Goal: Task Accomplishment & Management: Manage account settings

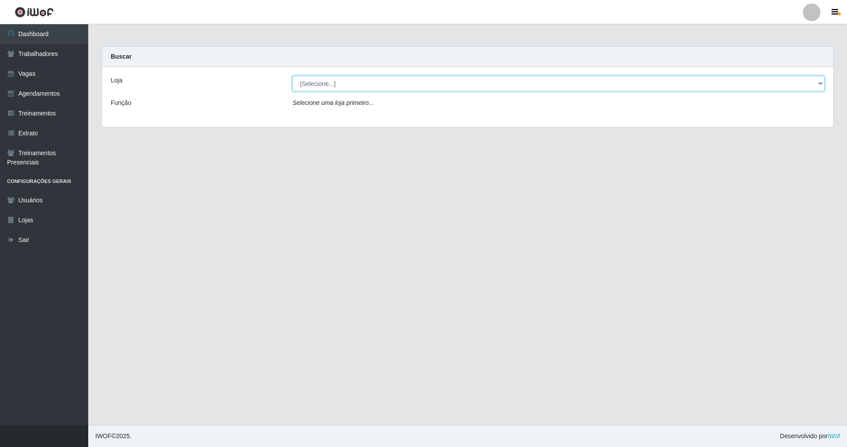
drag, startPoint x: 817, startPoint y: 81, endPoint x: 760, endPoint y: 93, distance: 59.0
click at [760, 93] on div "Loja [Selecione...] Nova República - Pajuçara Nova República - Pompeia Função S…" at bounding box center [467, 97] width 731 height 60
select select "64"
click at [292, 76] on select "[Selecione...] Nova República - Pajuçara Nova República - Pompeia" at bounding box center [558, 83] width 532 height 15
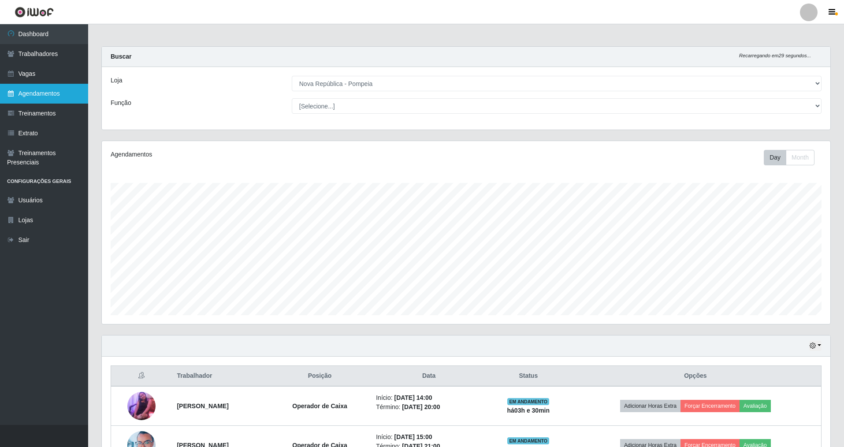
click at [40, 96] on link "Agendamentos" at bounding box center [44, 94] width 88 height 20
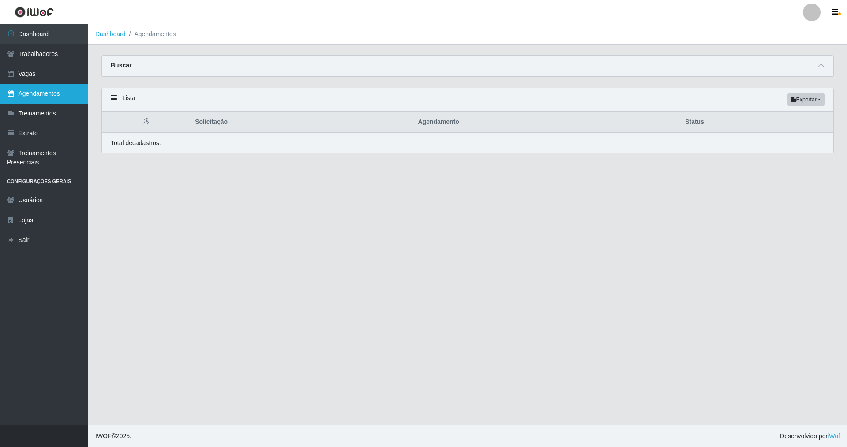
click at [41, 90] on link "Agendamentos" at bounding box center [44, 94] width 88 height 20
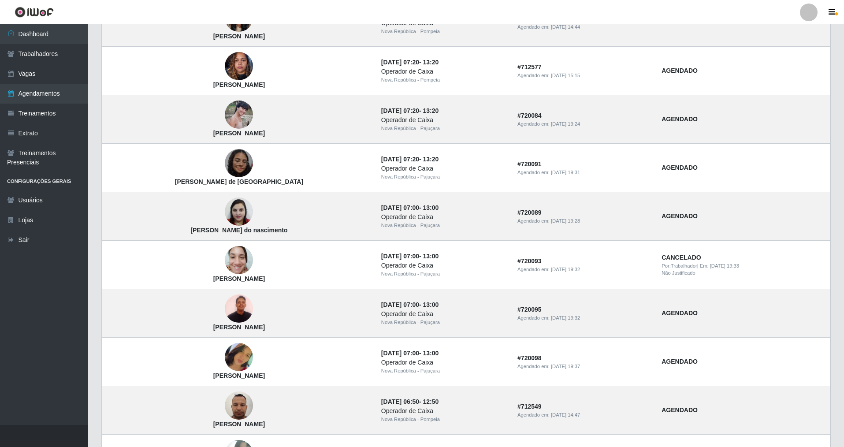
scroll to position [474, 0]
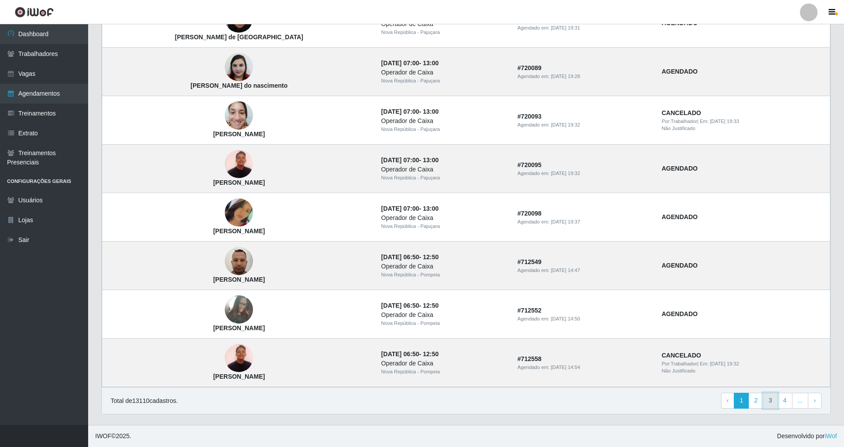
click at [774, 402] on link "3" at bounding box center [770, 401] width 15 height 16
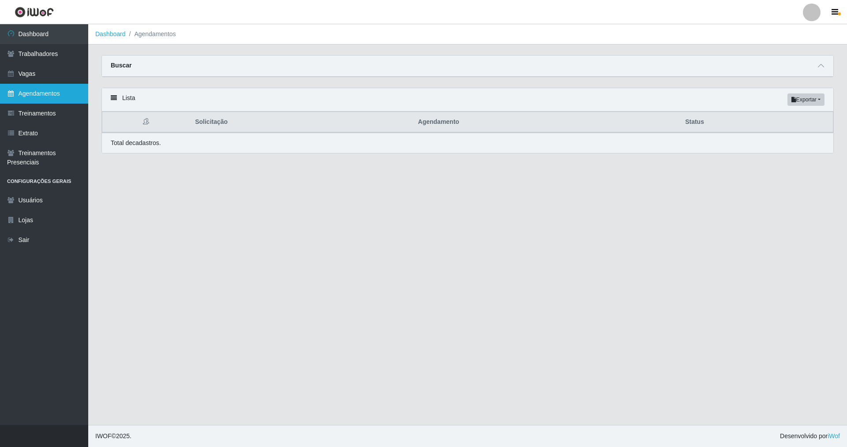
click at [65, 91] on link "Agendamentos" at bounding box center [44, 94] width 88 height 20
click at [51, 97] on link "Agendamentos" at bounding box center [44, 94] width 88 height 20
click at [807, 100] on button "Exportar" at bounding box center [805, 99] width 37 height 12
click at [780, 118] on button "PDF" at bounding box center [789, 116] width 70 height 19
click at [816, 101] on button "Exportar" at bounding box center [805, 99] width 37 height 12
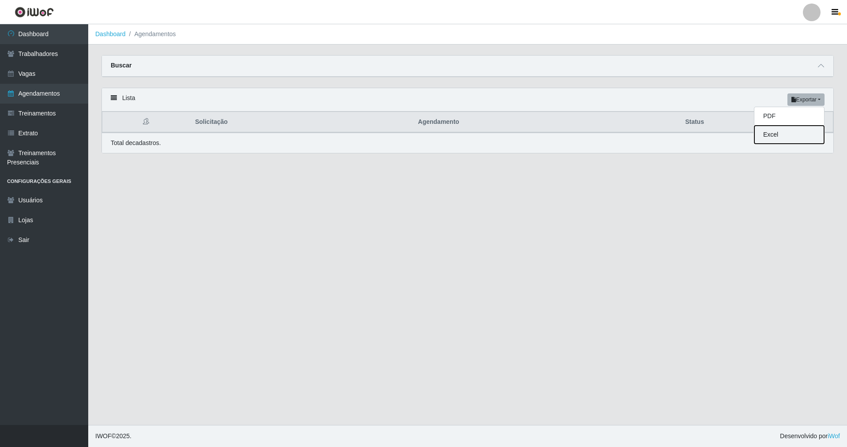
click at [793, 140] on button "Excel" at bounding box center [789, 135] width 70 height 18
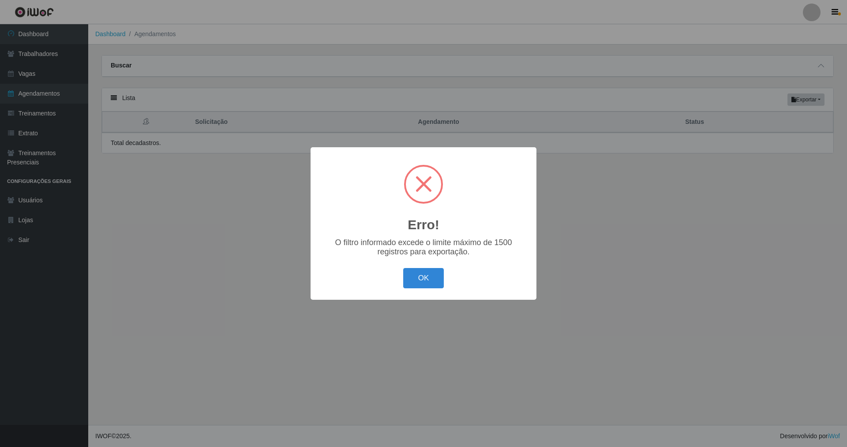
drag, startPoint x: 431, startPoint y: 277, endPoint x: 422, endPoint y: 276, distance: 8.4
click at [426, 277] on button "OK" at bounding box center [423, 278] width 41 height 21
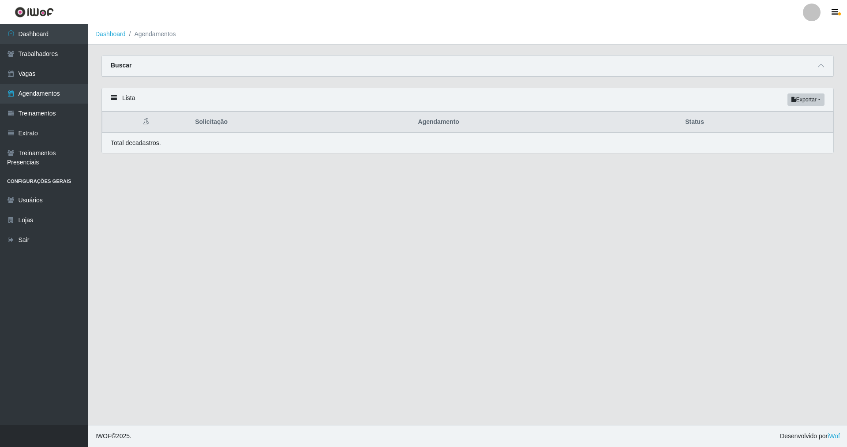
click at [527, 97] on div "Lista Exportar PDF Excel" at bounding box center [467, 99] width 731 height 23
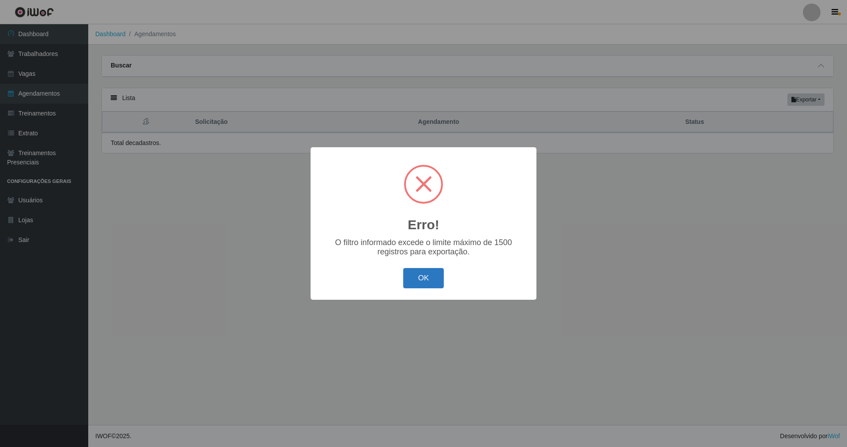
click at [422, 282] on button "OK" at bounding box center [423, 278] width 41 height 21
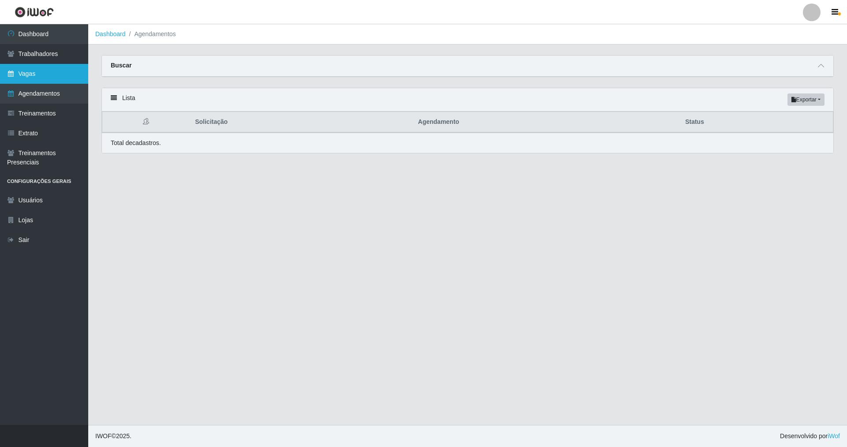
click at [47, 77] on link "Vagas" at bounding box center [44, 74] width 88 height 20
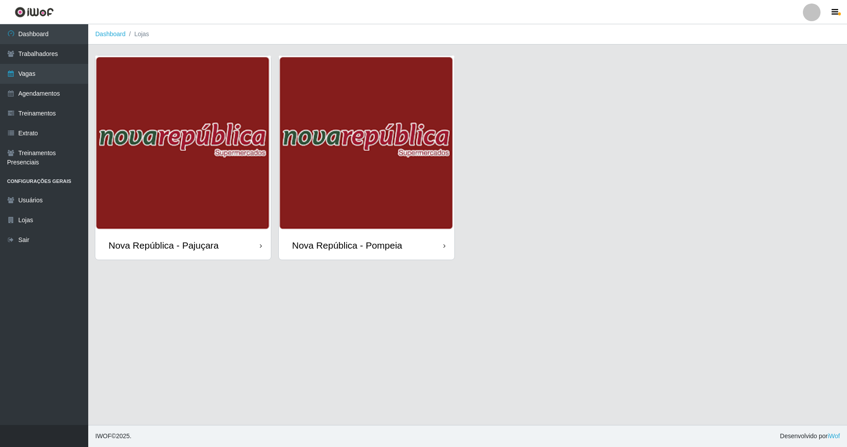
click at [356, 253] on div "Nova República - Pompeia" at bounding box center [366, 245] width 175 height 29
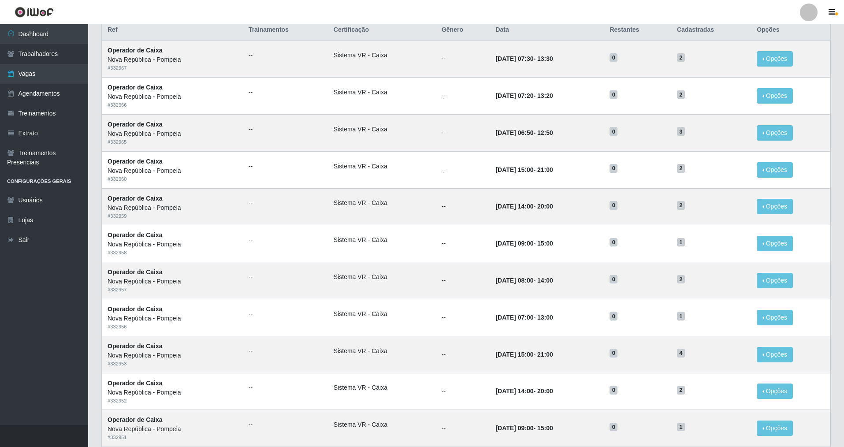
scroll to position [300, 0]
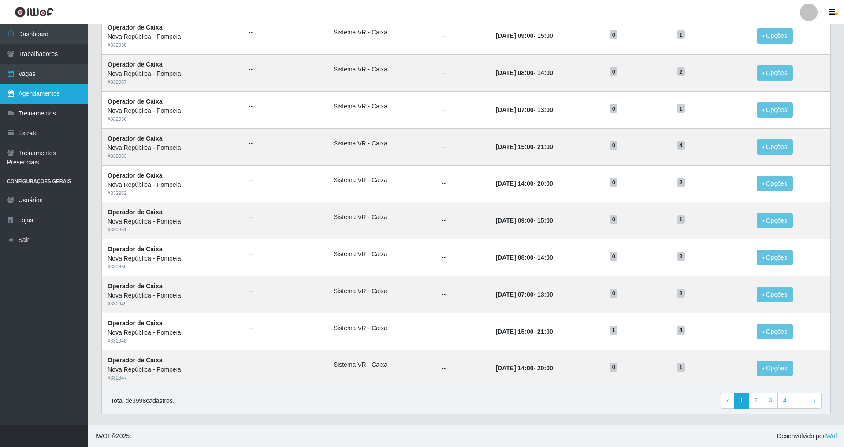
click at [54, 93] on link "Agendamentos" at bounding box center [44, 94] width 88 height 20
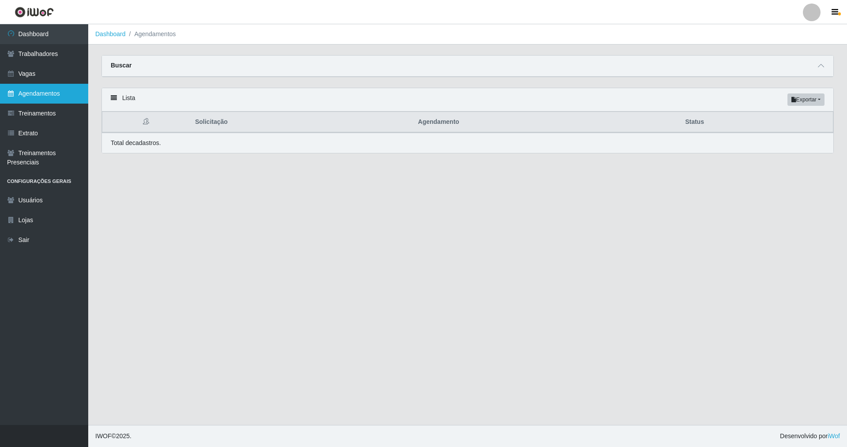
click at [30, 92] on link "Agendamentos" at bounding box center [44, 94] width 88 height 20
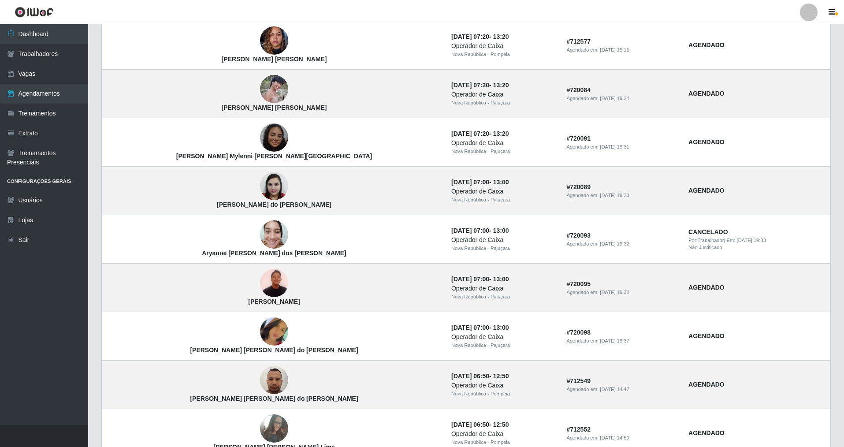
scroll to position [474, 0]
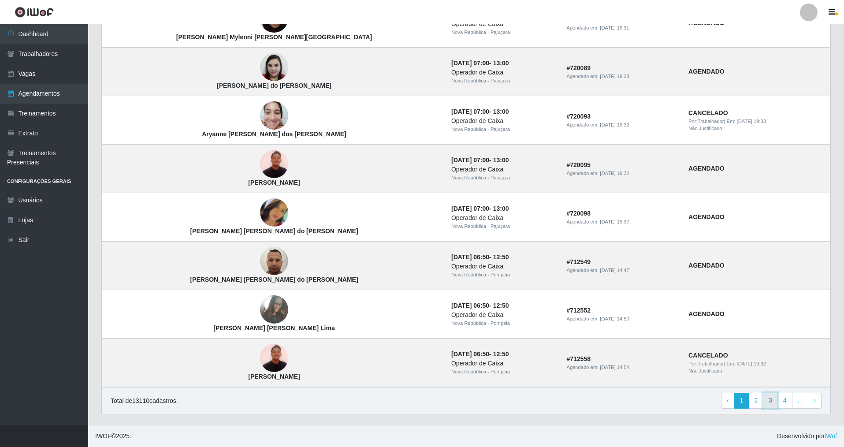
click at [768, 403] on link "3" at bounding box center [770, 401] width 15 height 16
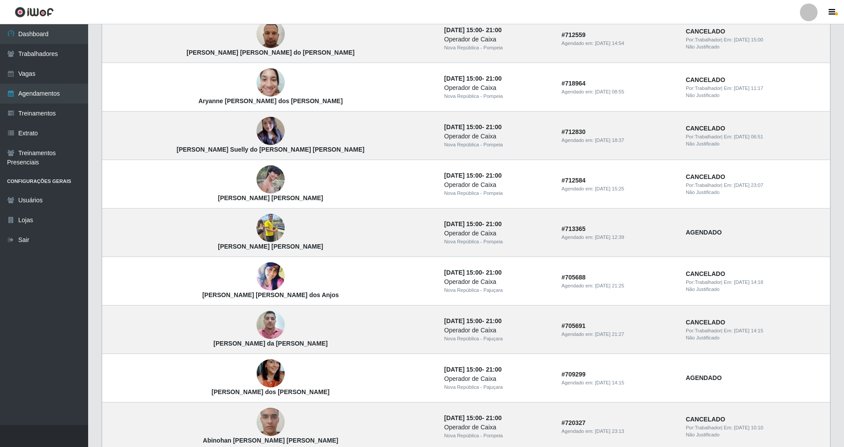
scroll to position [474, 0]
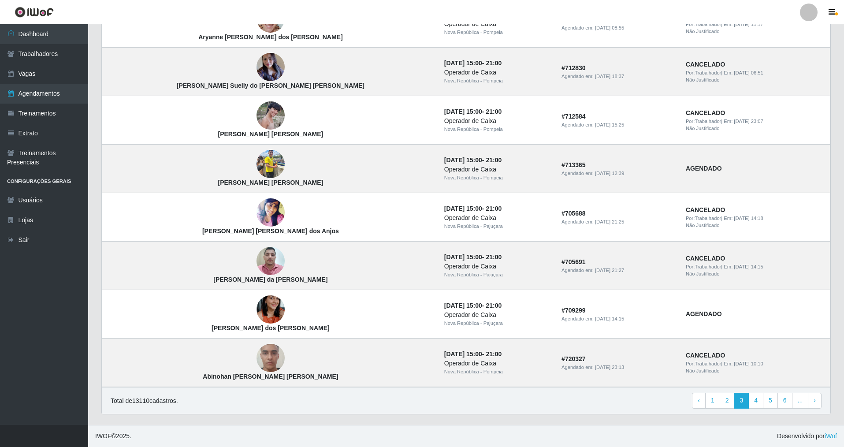
drag, startPoint x: 843, startPoint y: 241, endPoint x: 846, endPoint y: 190, distance: 51.2
click at [754, 399] on link "4" at bounding box center [756, 401] width 15 height 16
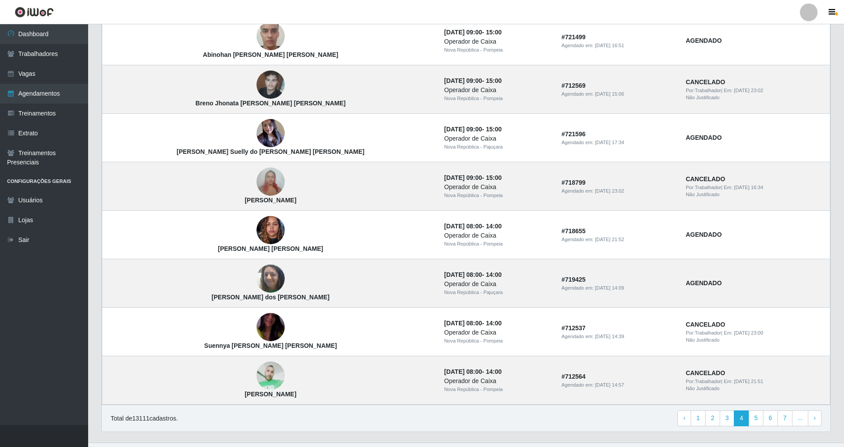
scroll to position [453, 0]
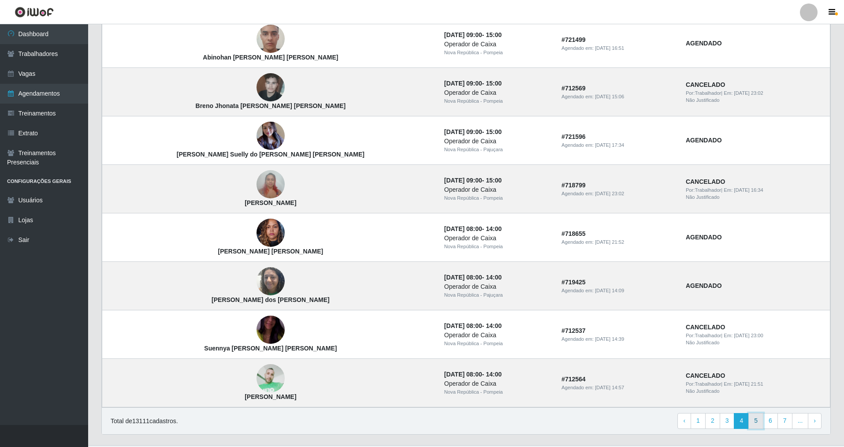
click at [759, 423] on link "5" at bounding box center [756, 421] width 15 height 16
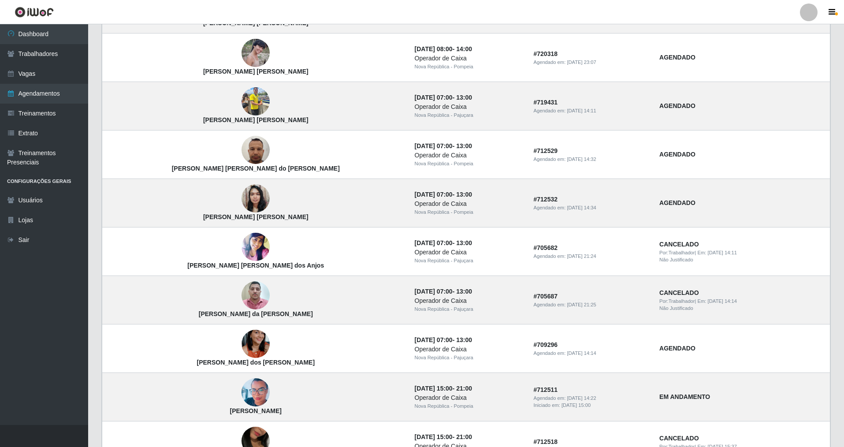
scroll to position [146, 0]
